Goal: Navigation & Orientation: Find specific page/section

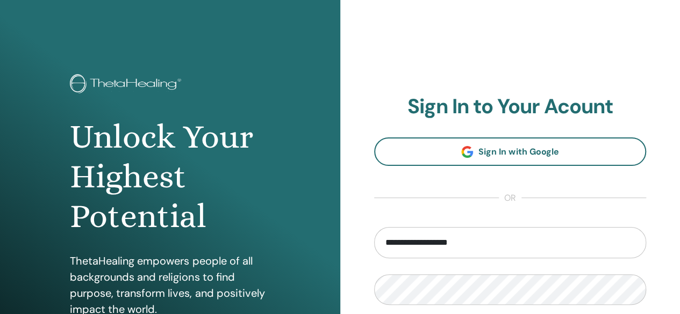
type input "**********"
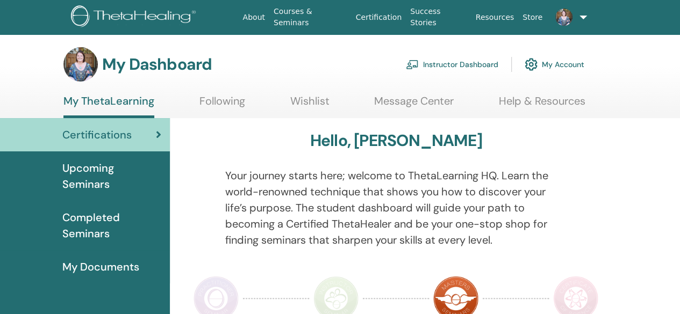
click at [464, 63] on link "Instructor Dashboard" at bounding box center [452, 65] width 92 height 24
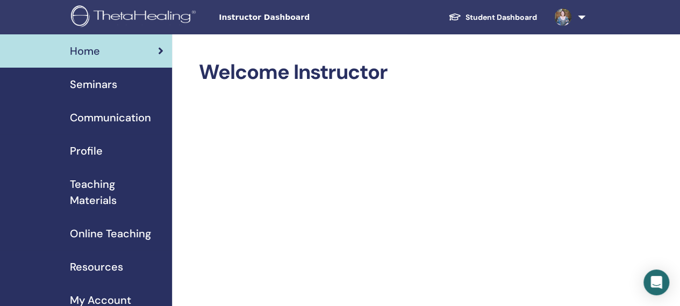
click at [94, 84] on span "Seminars" at bounding box center [93, 84] width 47 height 16
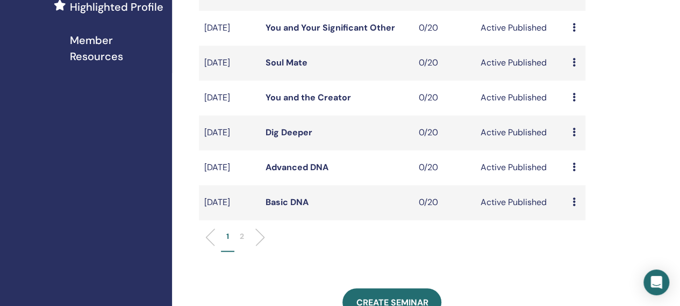
scroll to position [327, 0]
